Goal: Entertainment & Leisure: Consume media (video, audio)

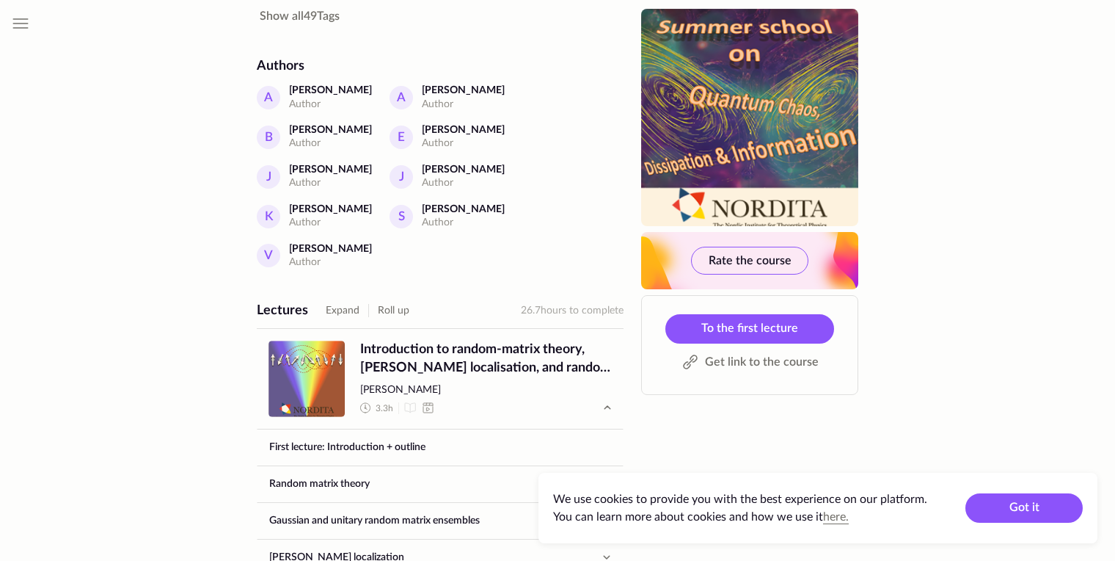
scroll to position [792, 0]
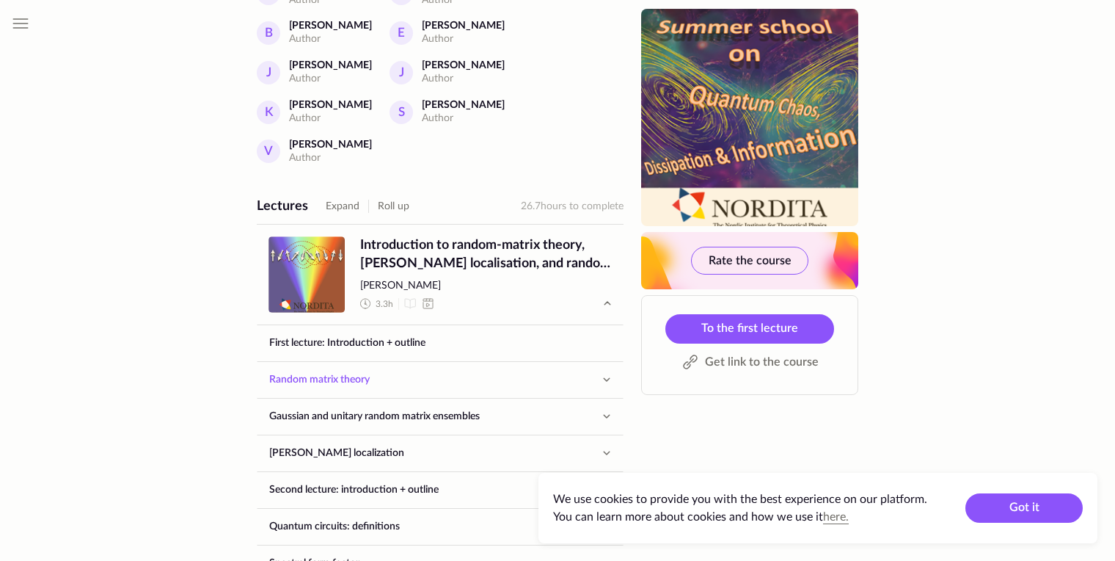
click at [348, 362] on link "Random matrix theory" at bounding box center [427, 379] width 338 height 35
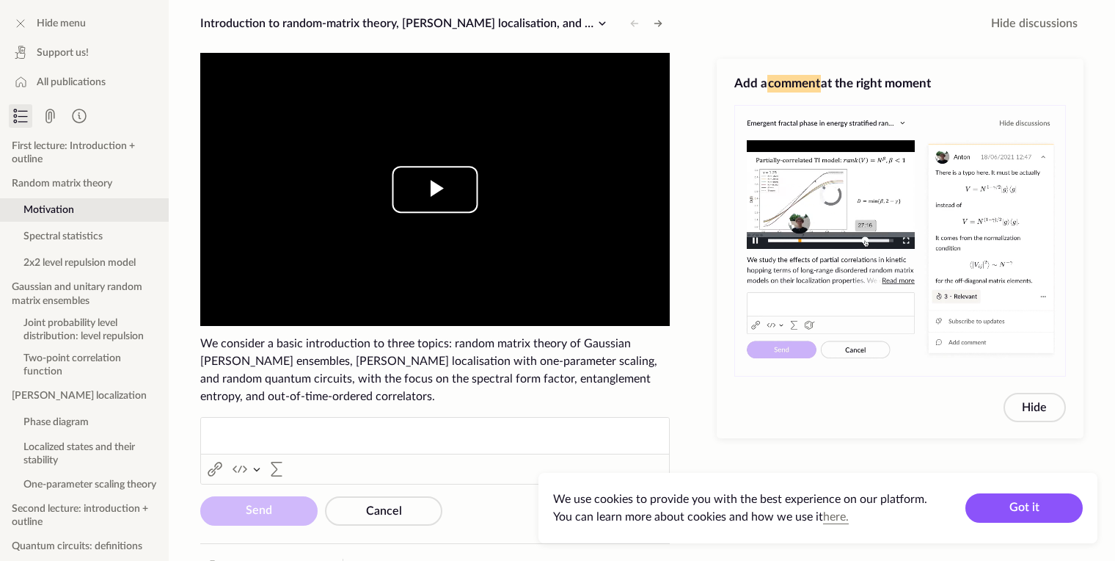
click at [435, 189] on span "Video Player" at bounding box center [435, 189] width 0 height 0
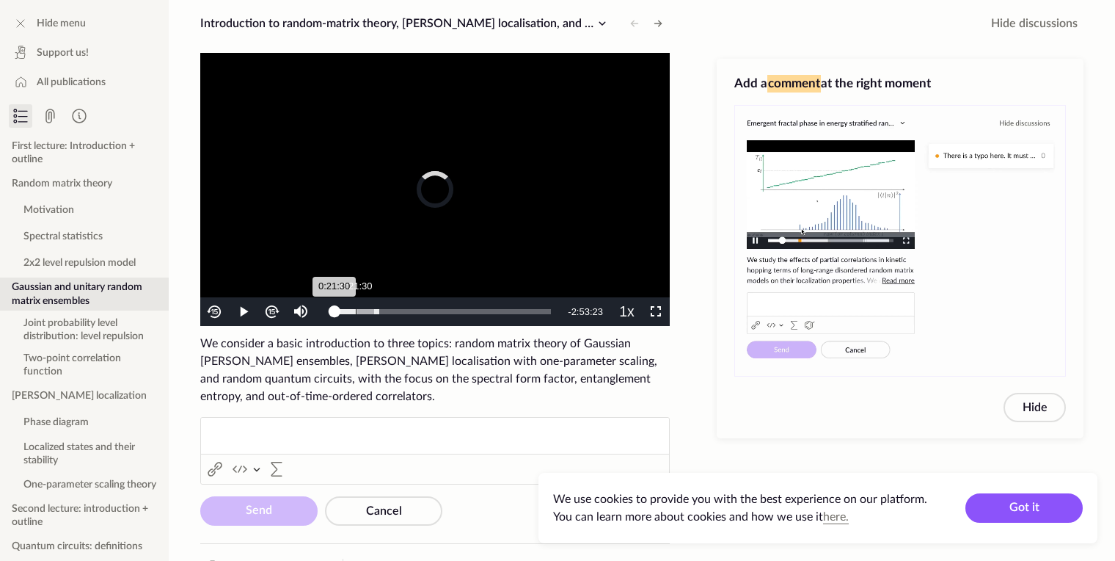
click at [356, 313] on div "Loaded : 21.79% 0:21:30 0:21:30" at bounding box center [441, 311] width 219 height 5
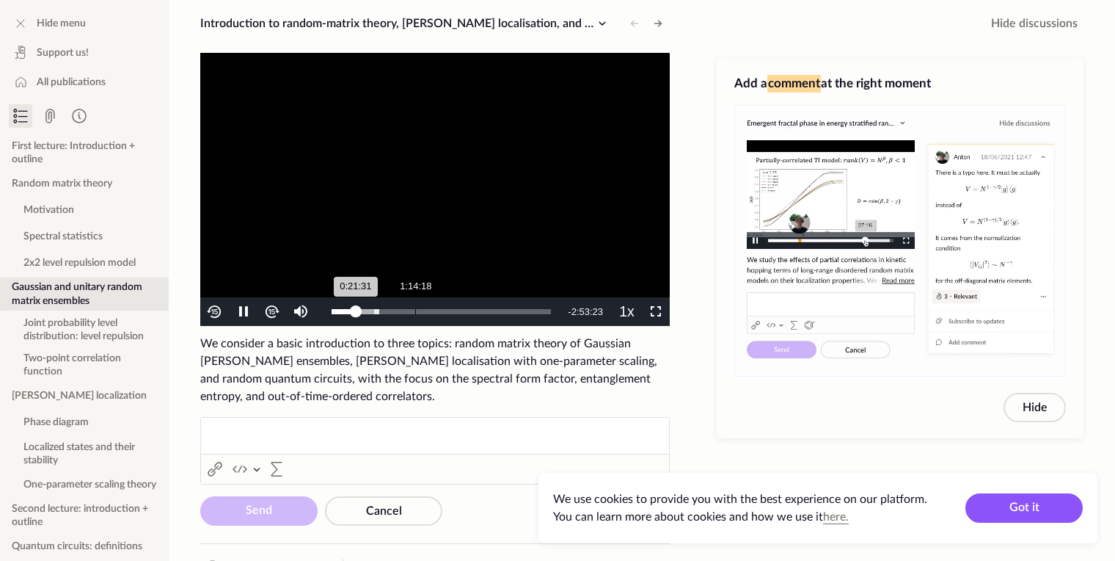
click at [418, 308] on div "Loaded : 21.79% 1:14:18 0:21:31" at bounding box center [441, 311] width 234 height 29
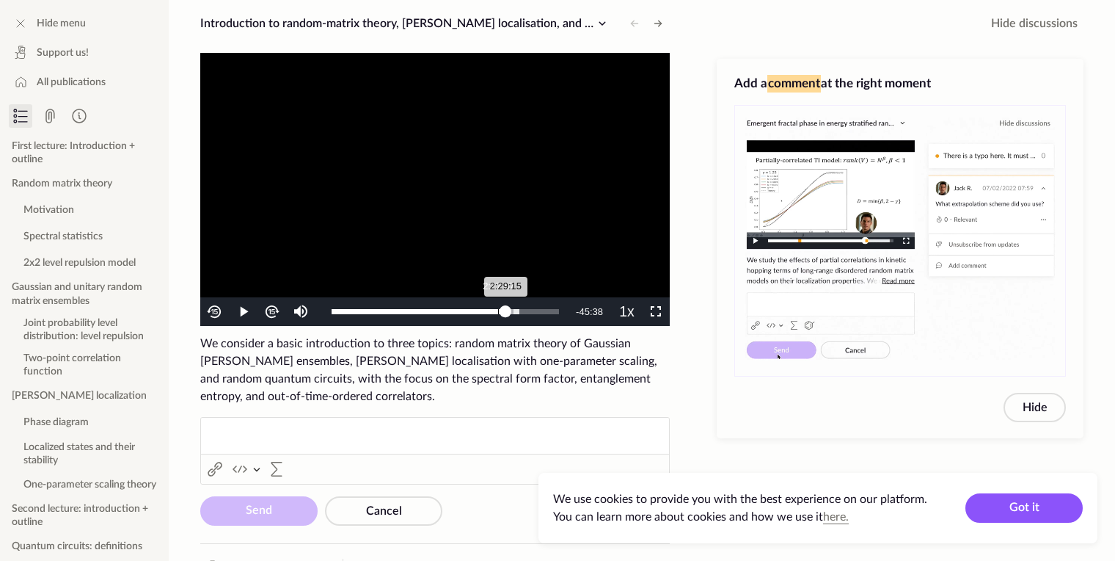
click at [500, 305] on div "Loaded : 82.53% 2:27:57 2:29:15" at bounding box center [445, 311] width 242 height 29
